Goal: Find specific page/section: Find specific page/section

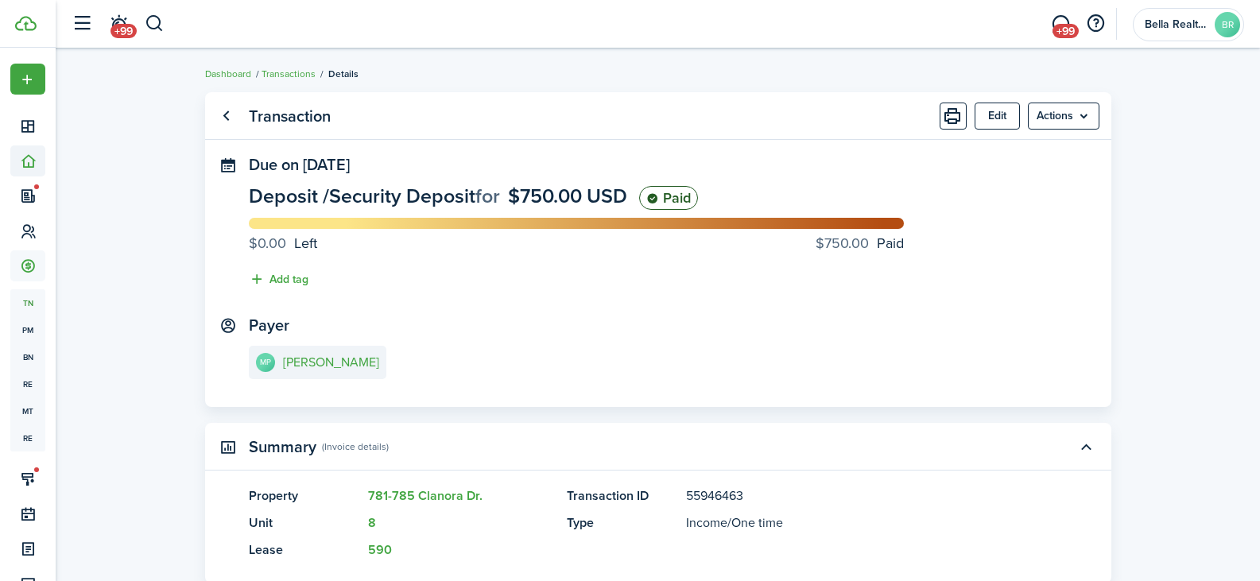
click at [23, 174] on span "Portfolio" at bounding box center [27, 161] width 35 height 31
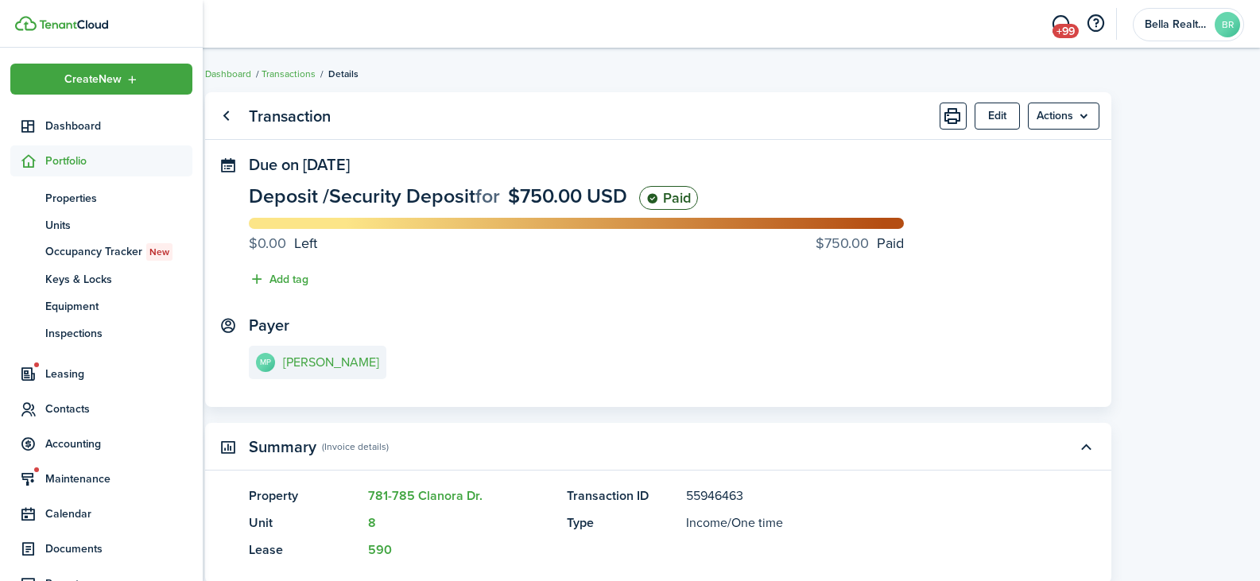
click at [68, 166] on span "Portfolio" at bounding box center [118, 161] width 147 height 17
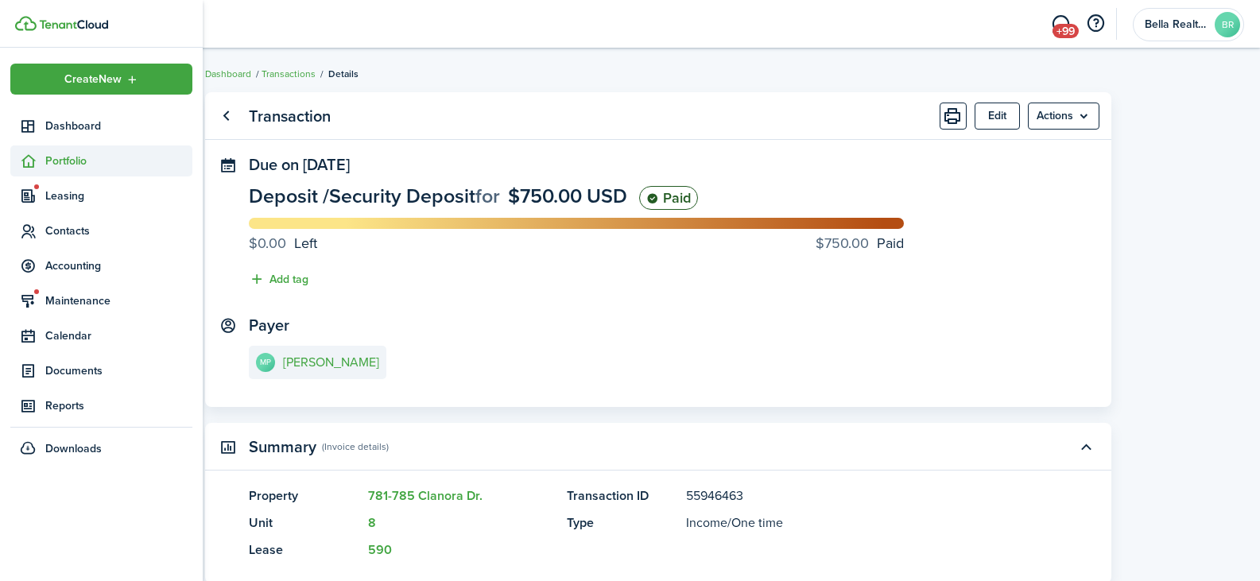
click at [80, 169] on span "Portfolio" at bounding box center [101, 161] width 182 height 31
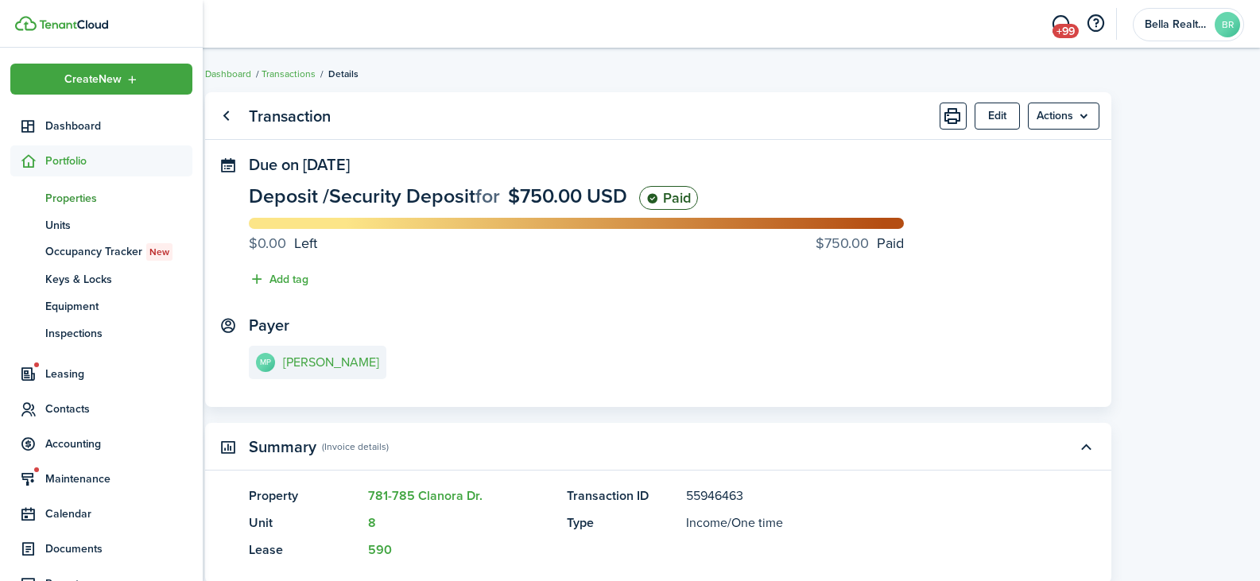
click at [72, 198] on span "Properties" at bounding box center [118, 198] width 147 height 17
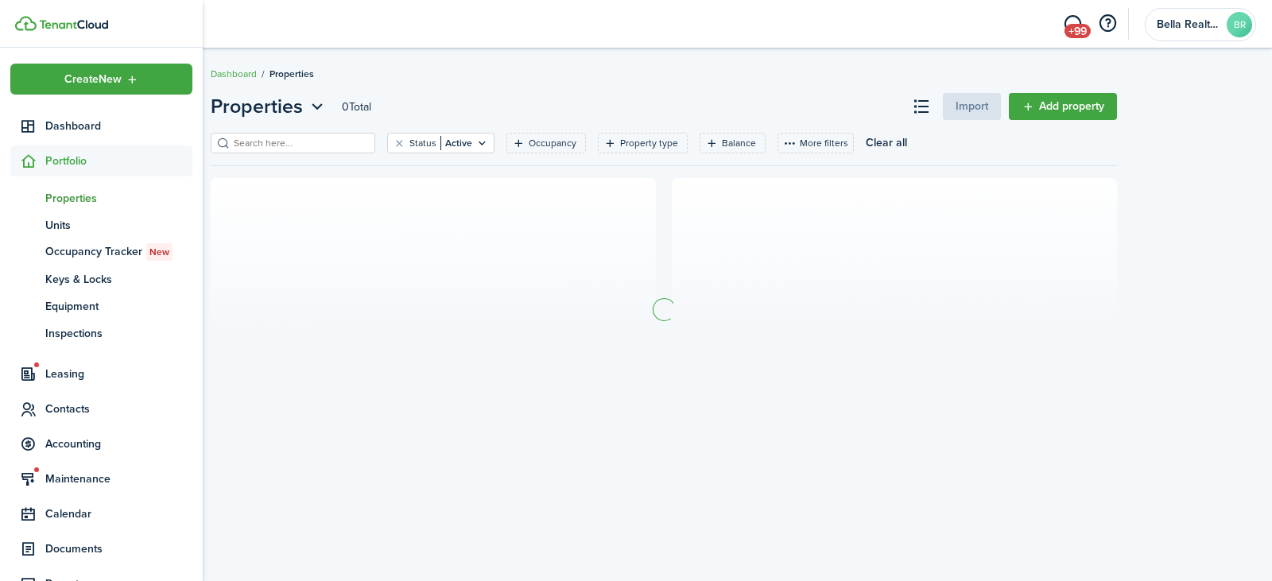
click at [273, 146] on input "search" at bounding box center [300, 143] width 140 height 15
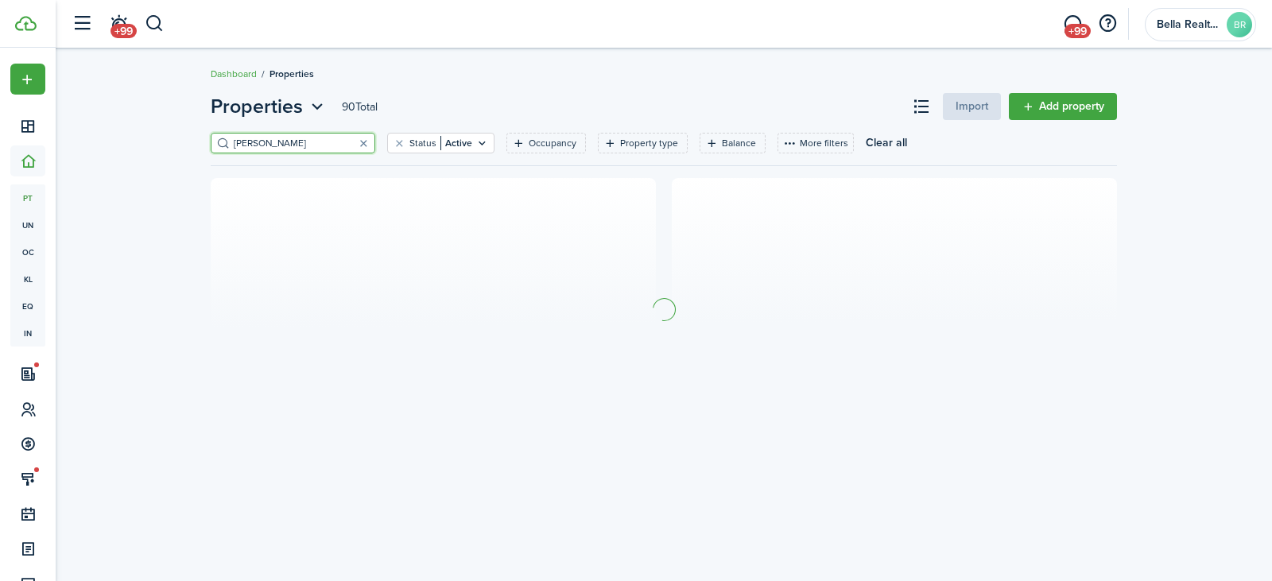
type input "[PERSON_NAME]"
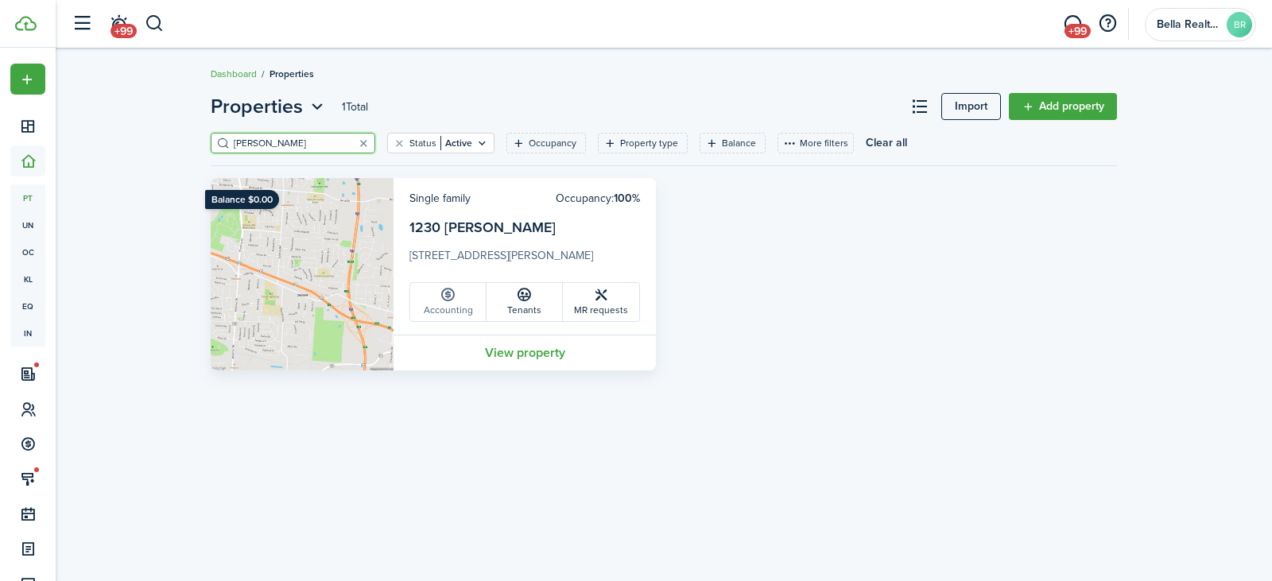
click at [445, 316] on link "Accounting" at bounding box center [448, 302] width 76 height 38
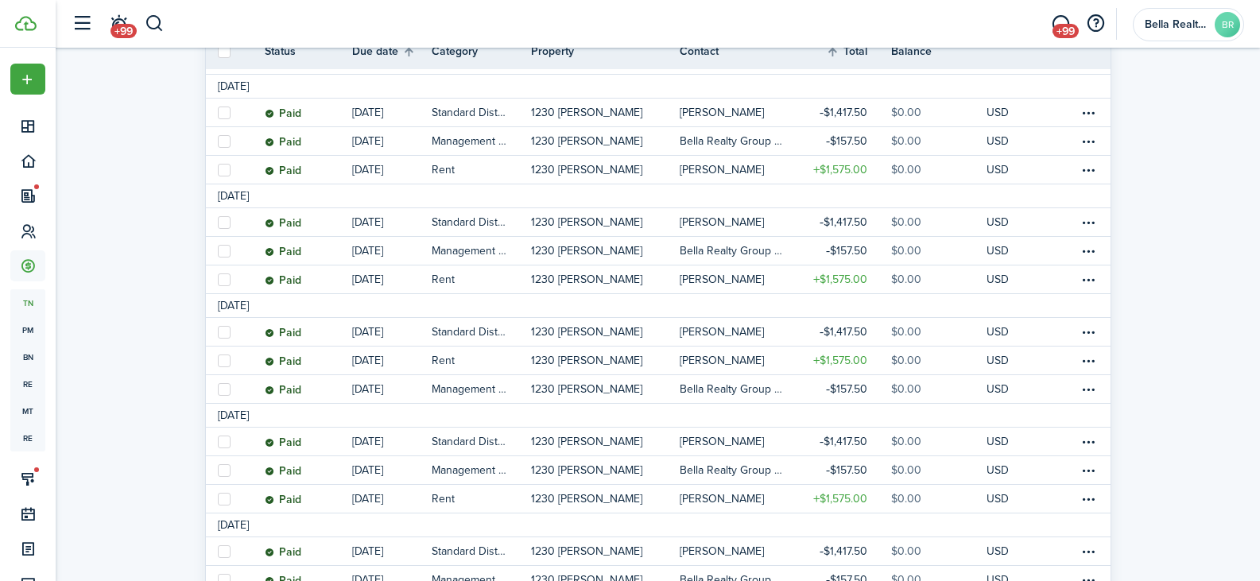
scroll to position [874, 0]
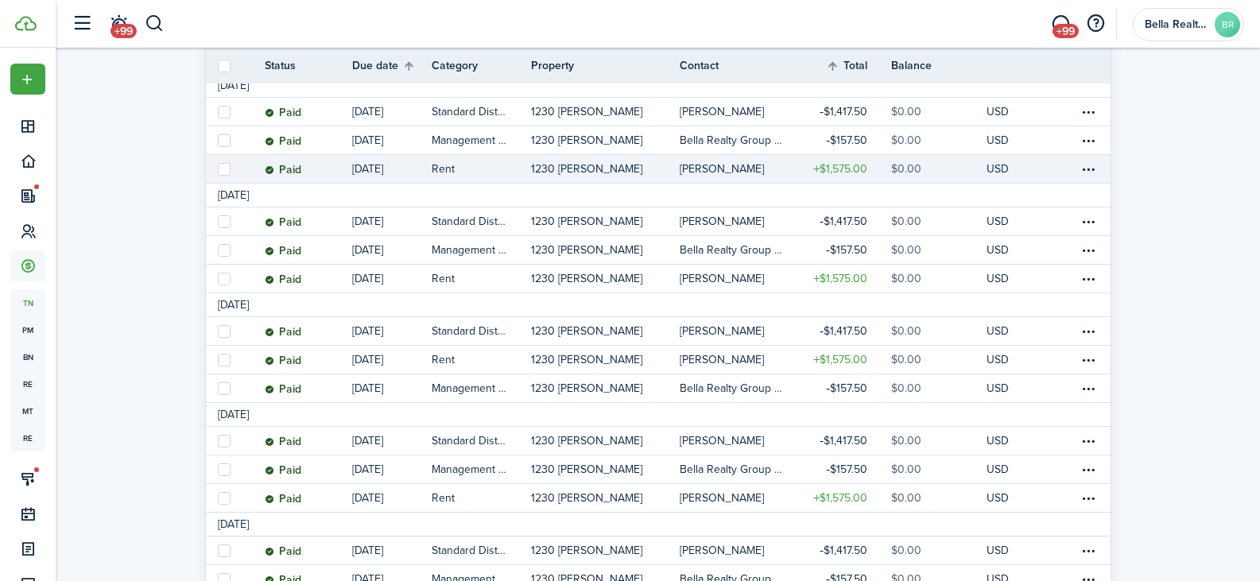
click at [709, 174] on table-profile-info-text "[PERSON_NAME]" at bounding box center [722, 169] width 84 height 13
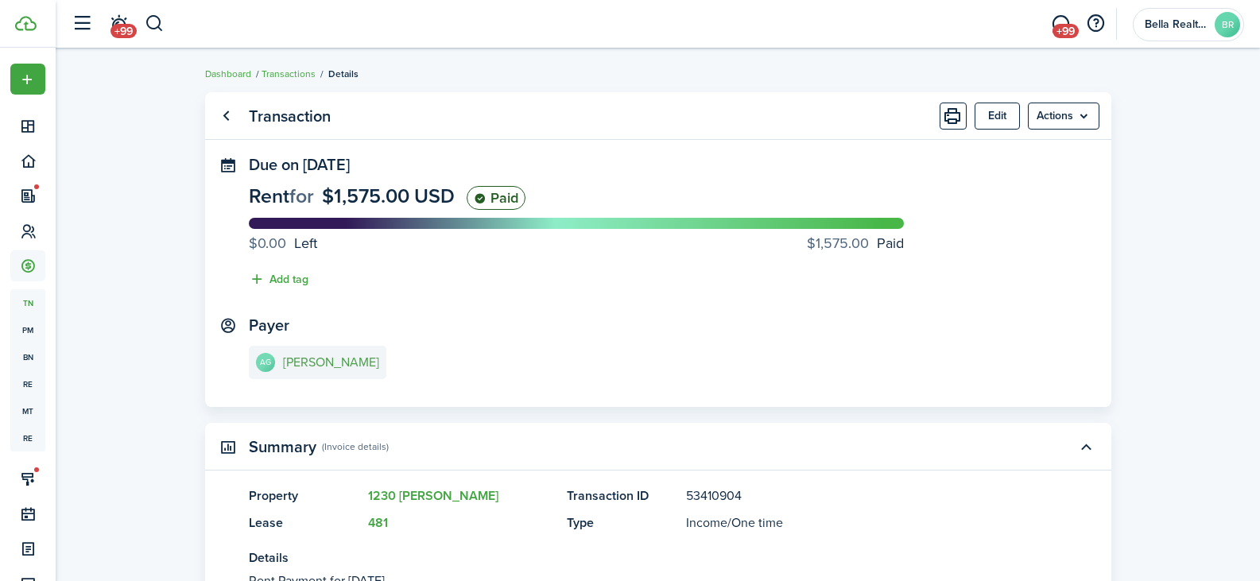
click at [305, 370] on e-details-info-title "[PERSON_NAME]" at bounding box center [331, 362] width 96 height 14
